Goal: Communication & Community: Answer question/provide support

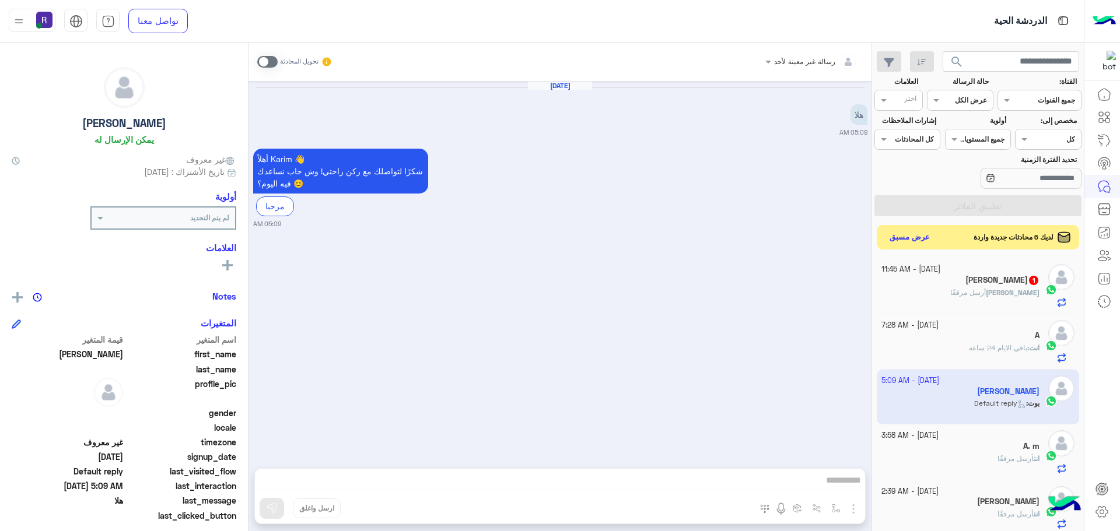
scroll to position [440, 0]
click at [997, 276] on h5 "[PERSON_NAME] 1" at bounding box center [1002, 281] width 74 height 10
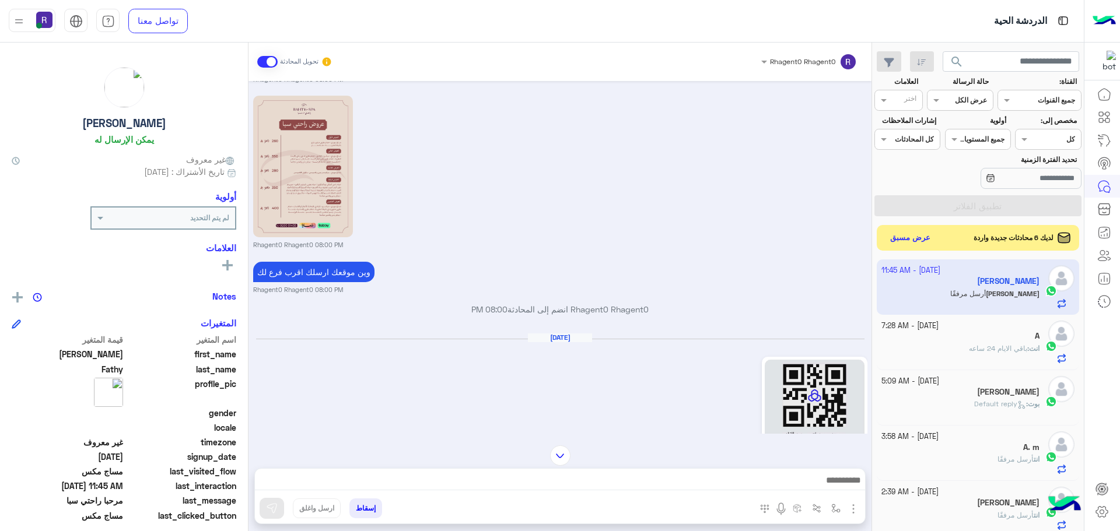
scroll to position [1614, 0]
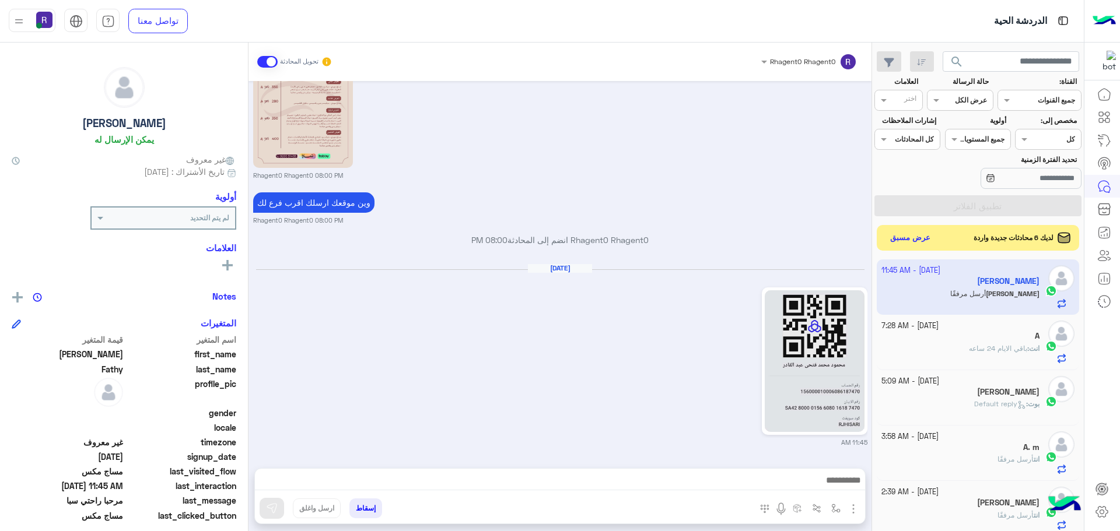
click at [264, 65] on span at bounding box center [267, 62] width 20 height 12
click at [908, 235] on button "عرض مسبق" at bounding box center [909, 238] width 49 height 16
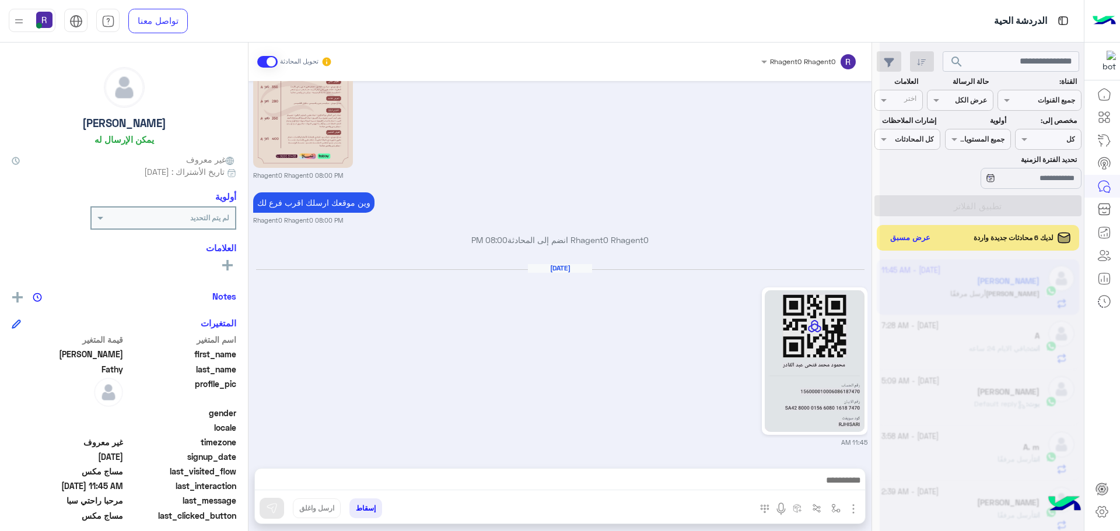
click at [266, 64] on span at bounding box center [267, 62] width 20 height 12
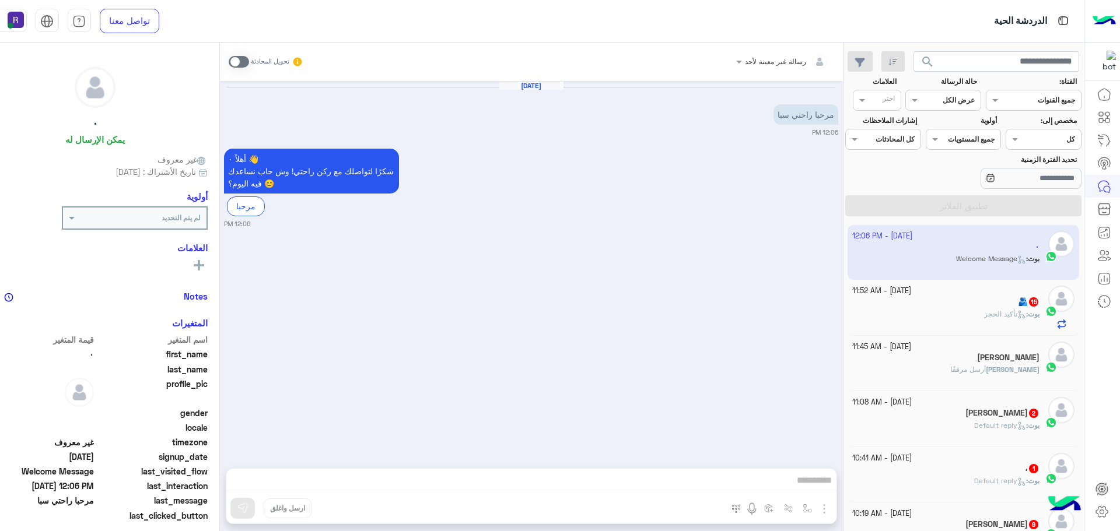
click at [922, 306] on div "🫂 15" at bounding box center [945, 303] width 187 height 12
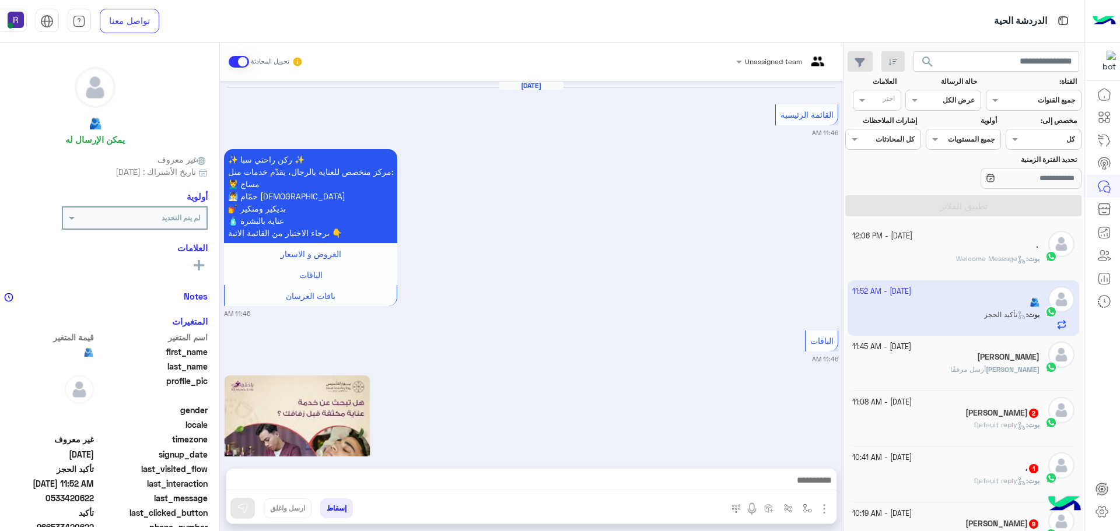
scroll to position [1485, 0]
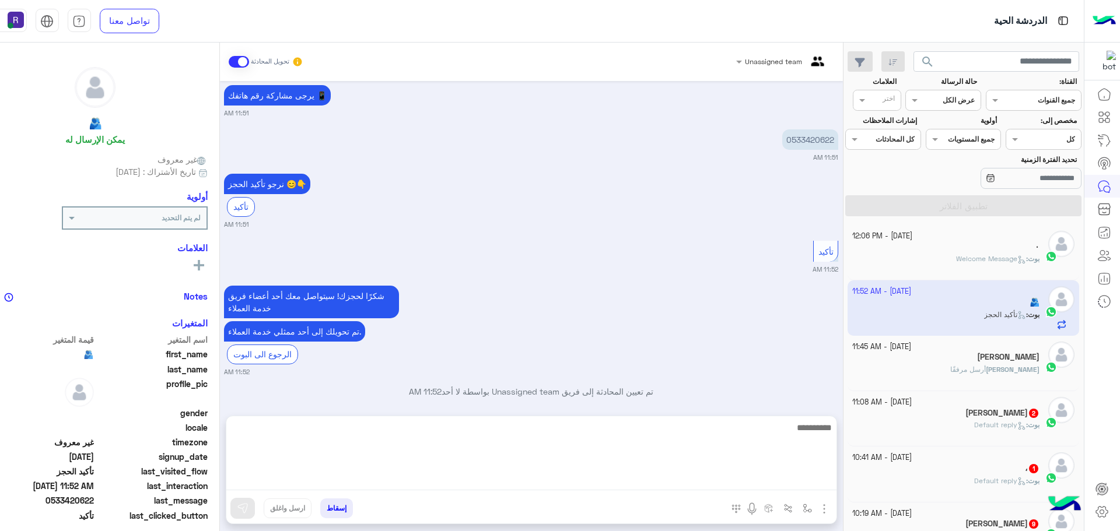
click at [647, 477] on textarea at bounding box center [531, 455] width 610 height 70
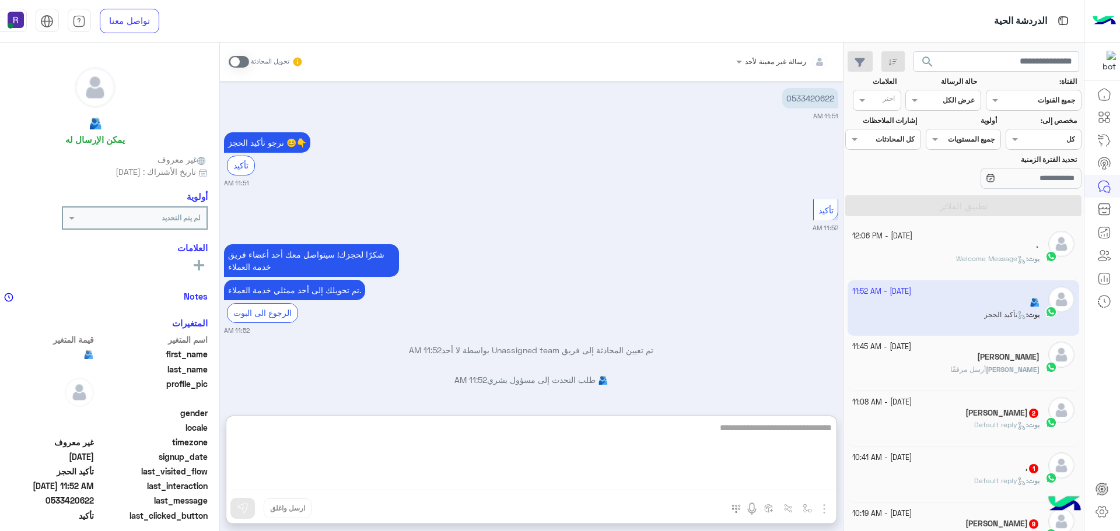
type textarea "**********"
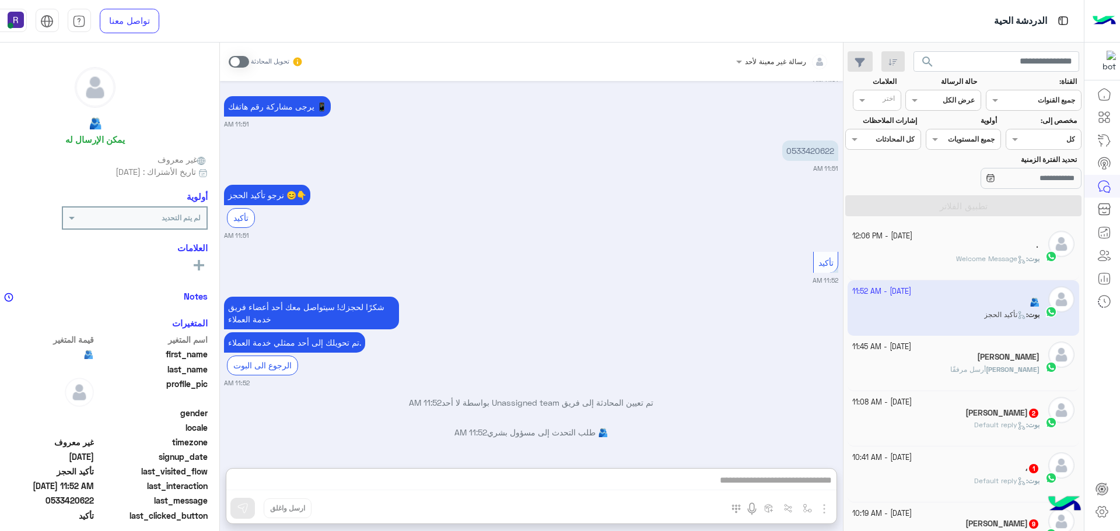
click at [743, 428] on div "رسالة غير معينة لأحد تحويل المحادثة [DATE] القائمة الرئيسية 11:46 AM ✨ ركن راحت…" at bounding box center [531, 289] width 623 height 493
click at [738, 479] on div "رسالة غير معينة لأحد تحويل المحادثة [DATE] القائمة الرئيسية 11:46 AM ✨ ركن راحت…" at bounding box center [531, 289] width 623 height 493
click at [677, 481] on div "رسالة غير معينة لأحد تحويل المحادثة [DATE] القائمة الرئيسية 11:46 AM ✨ ركن راحت…" at bounding box center [531, 289] width 623 height 493
drag, startPoint x: 678, startPoint y: 476, endPoint x: 805, endPoint y: 491, distance: 127.9
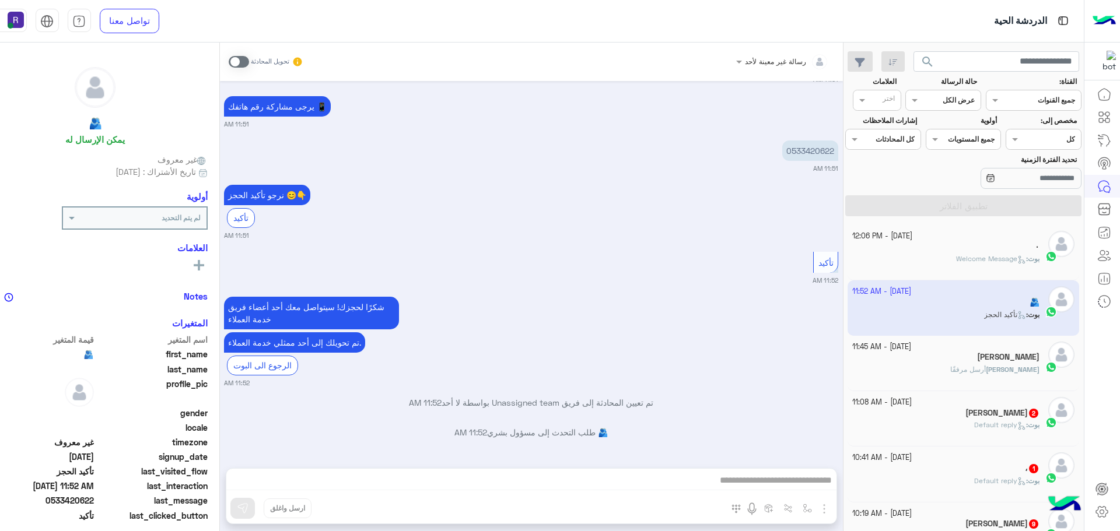
click at [805, 491] on div "رسالة غير معينة لأحد تحويل المحادثة [DATE] القائمة الرئيسية 11:46 AM ✨ ركن راحت…" at bounding box center [531, 289] width 623 height 493
click at [1029, 416] on span "2" at bounding box center [1033, 413] width 9 height 9
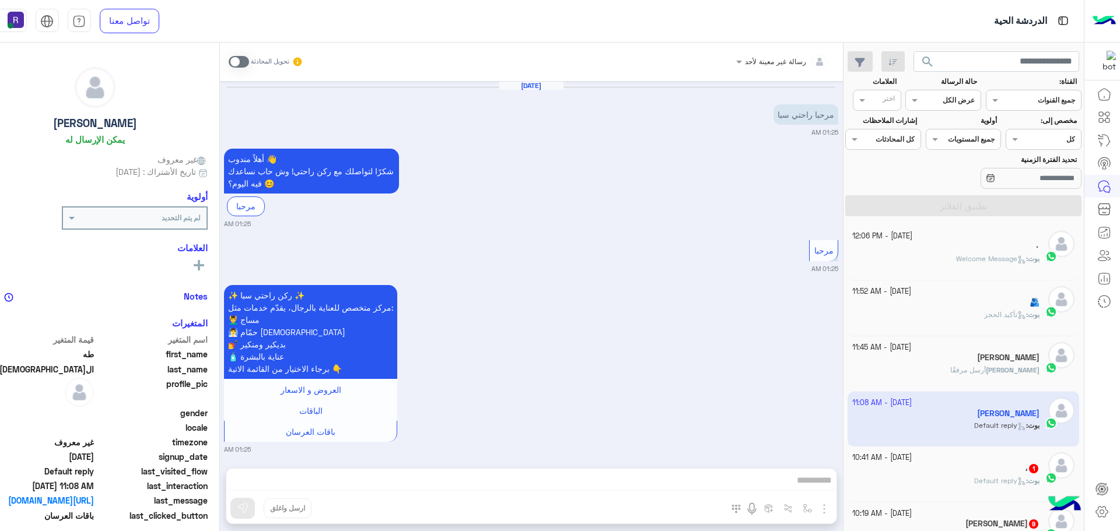
scroll to position [730, 0]
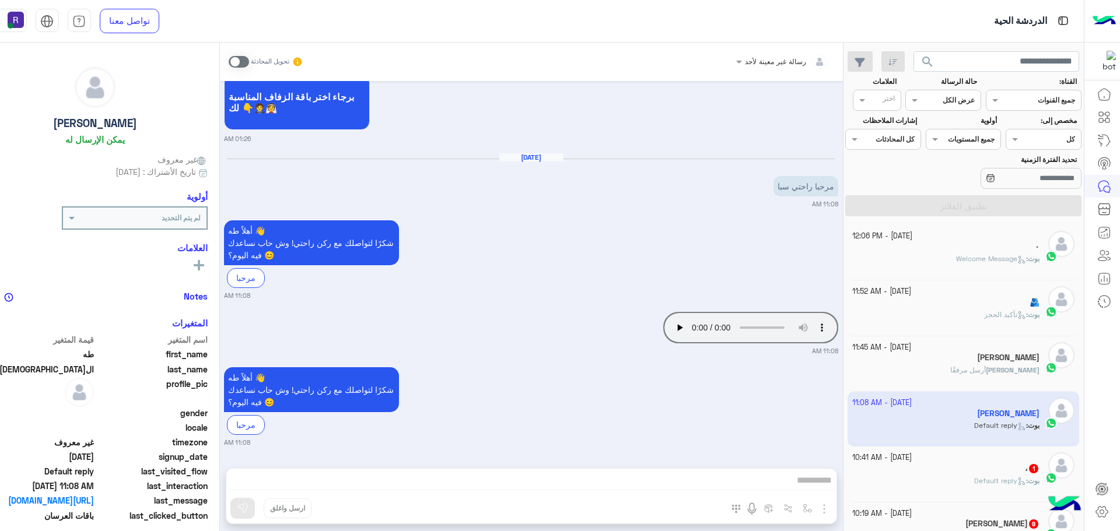
click at [974, 476] on span "Default reply" at bounding box center [1000, 480] width 52 height 9
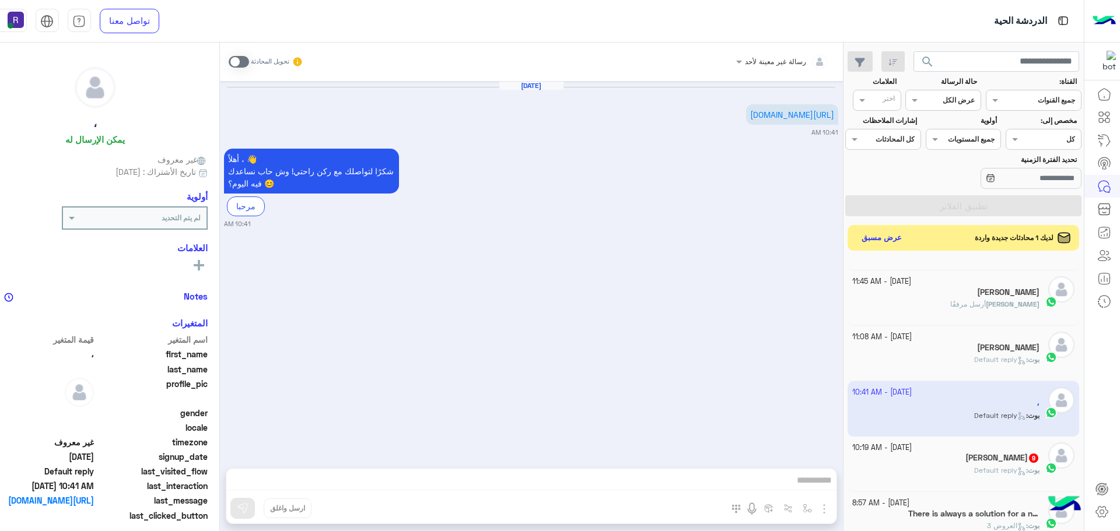
scroll to position [233, 0]
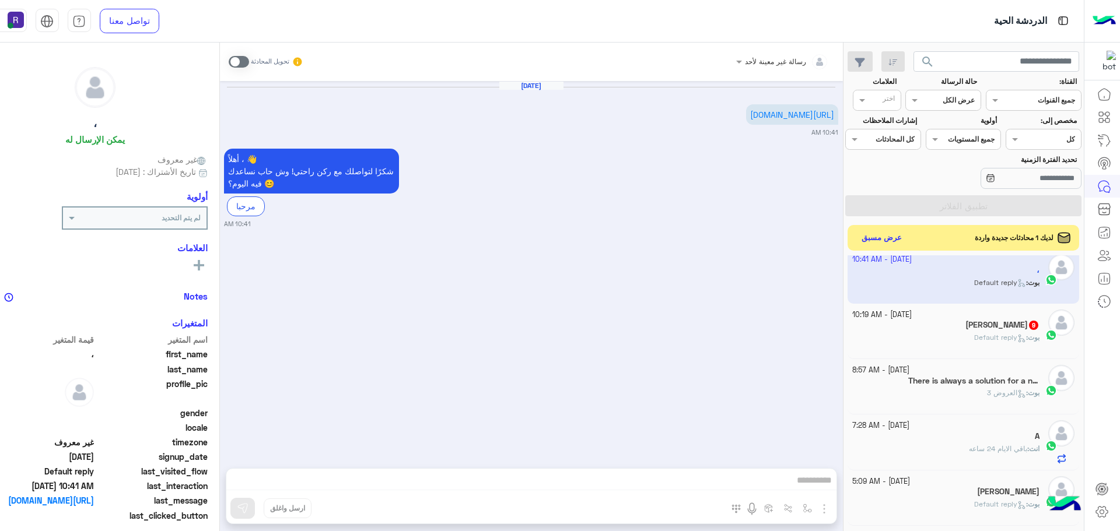
click at [948, 329] on div "[PERSON_NAME] 9" at bounding box center [945, 326] width 187 height 12
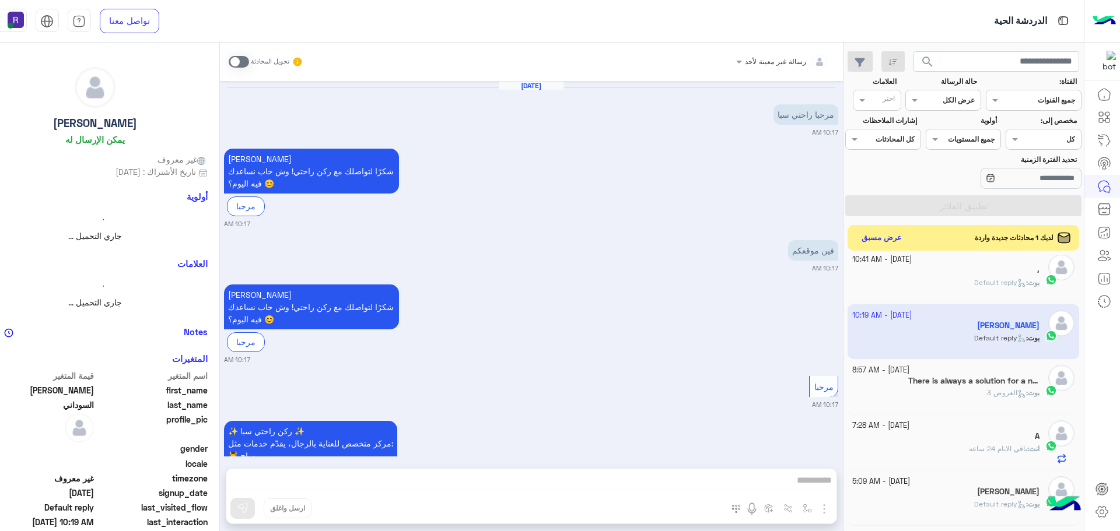
scroll to position [1452, 0]
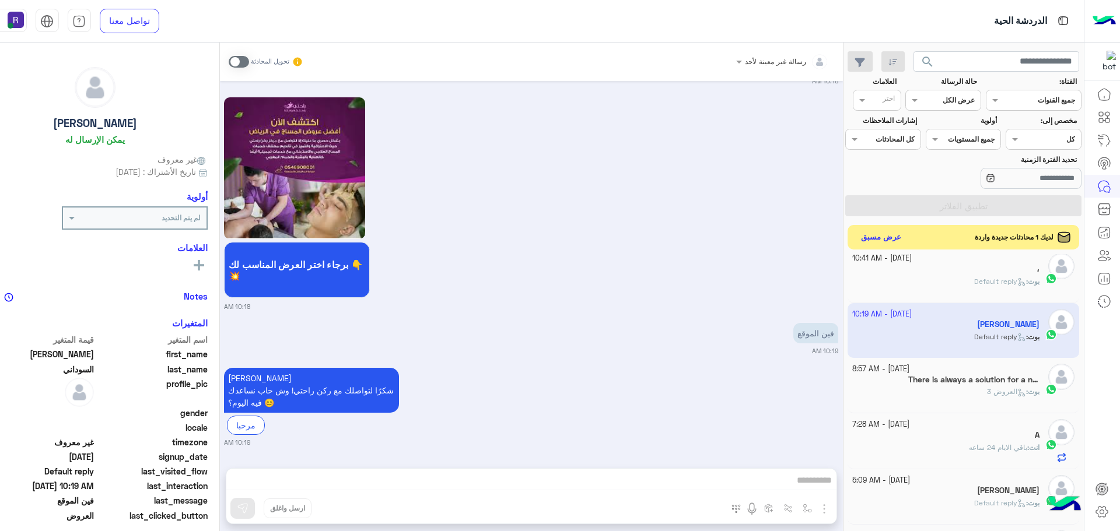
click at [869, 237] on button "عرض مسبق" at bounding box center [880, 238] width 49 height 16
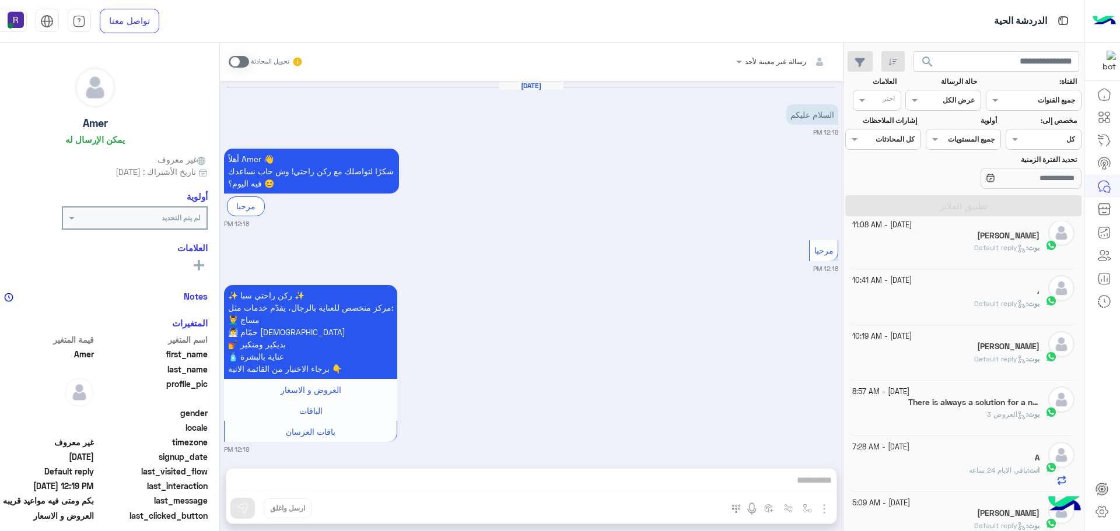
scroll to position [676, 0]
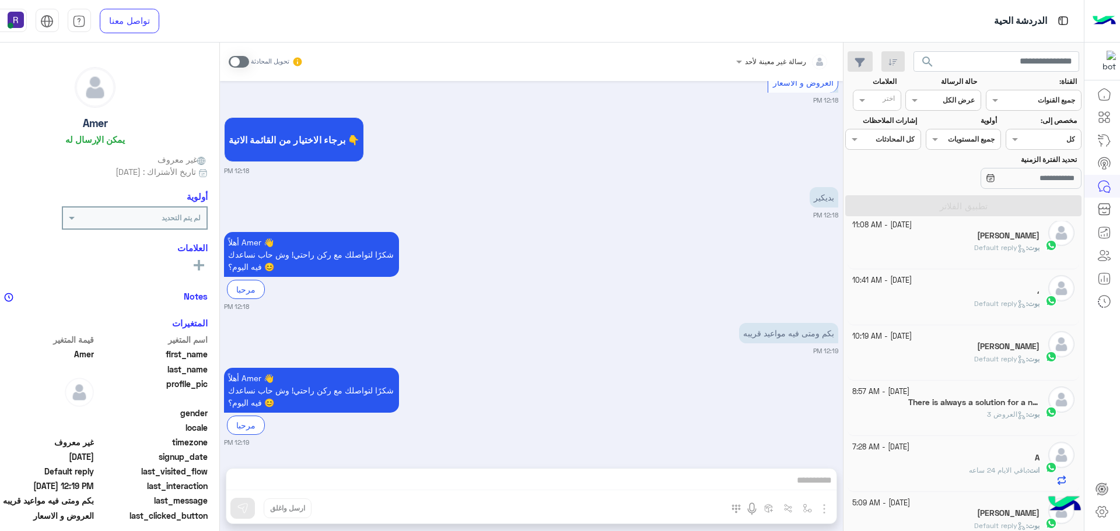
click at [992, 332] on div "[DATE] - 10:19 AM" at bounding box center [945, 336] width 187 height 11
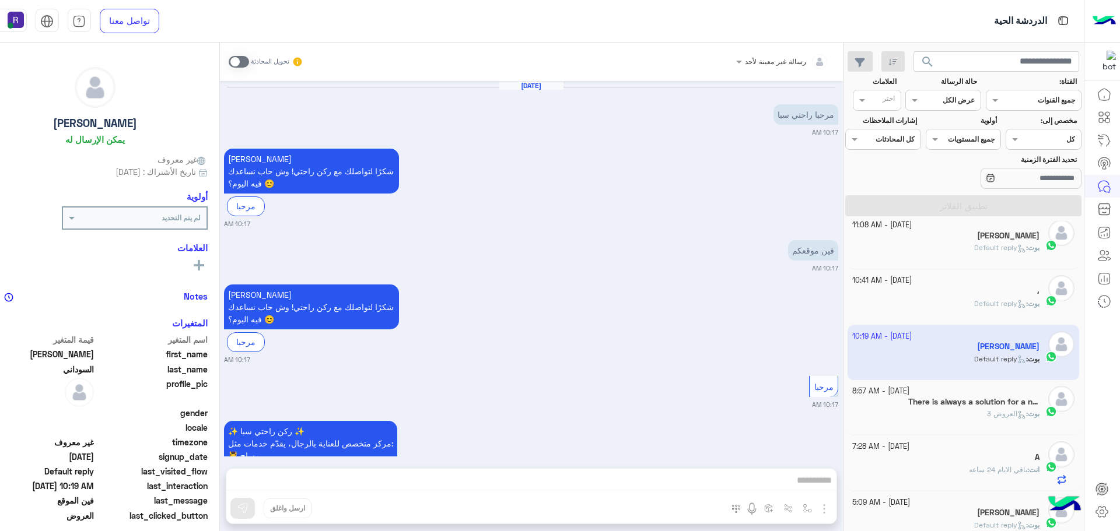
scroll to position [1452, 0]
